Goal: Entertainment & Leisure: Consume media (video, audio)

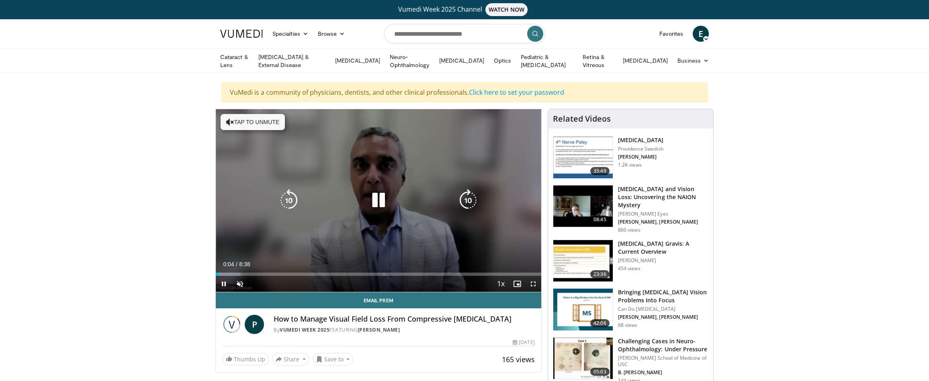
click at [426, 184] on div "10 seconds Tap to unmute" at bounding box center [379, 200] width 326 height 183
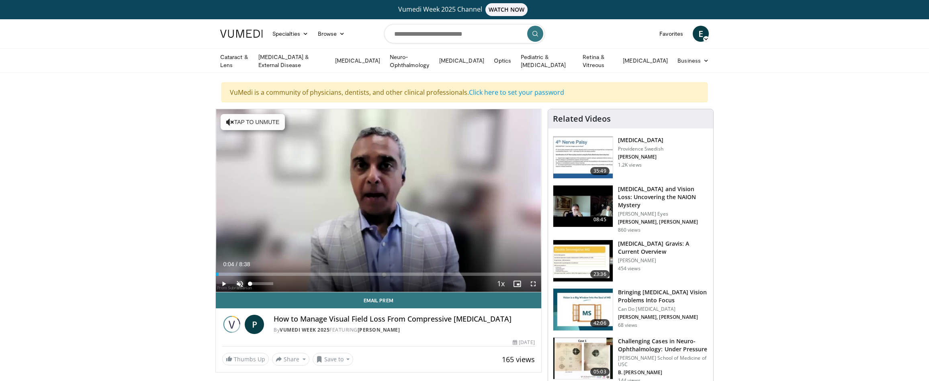
click at [240, 282] on span "Video Player" at bounding box center [240, 284] width 16 height 16
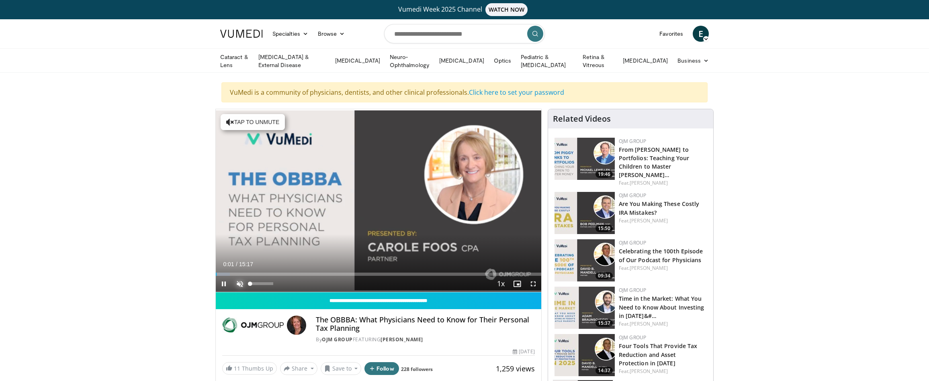
click at [243, 284] on span "Video Player" at bounding box center [240, 284] width 16 height 16
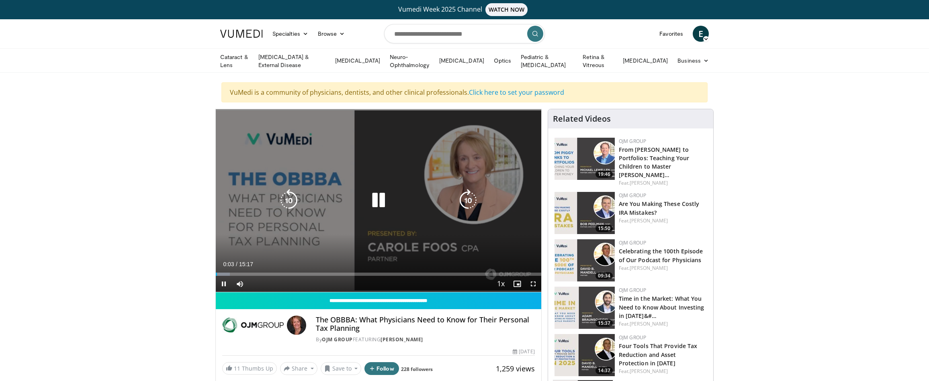
click at [383, 197] on icon "Video Player" at bounding box center [378, 200] width 23 height 23
